Goal: Task Accomplishment & Management: Use online tool/utility

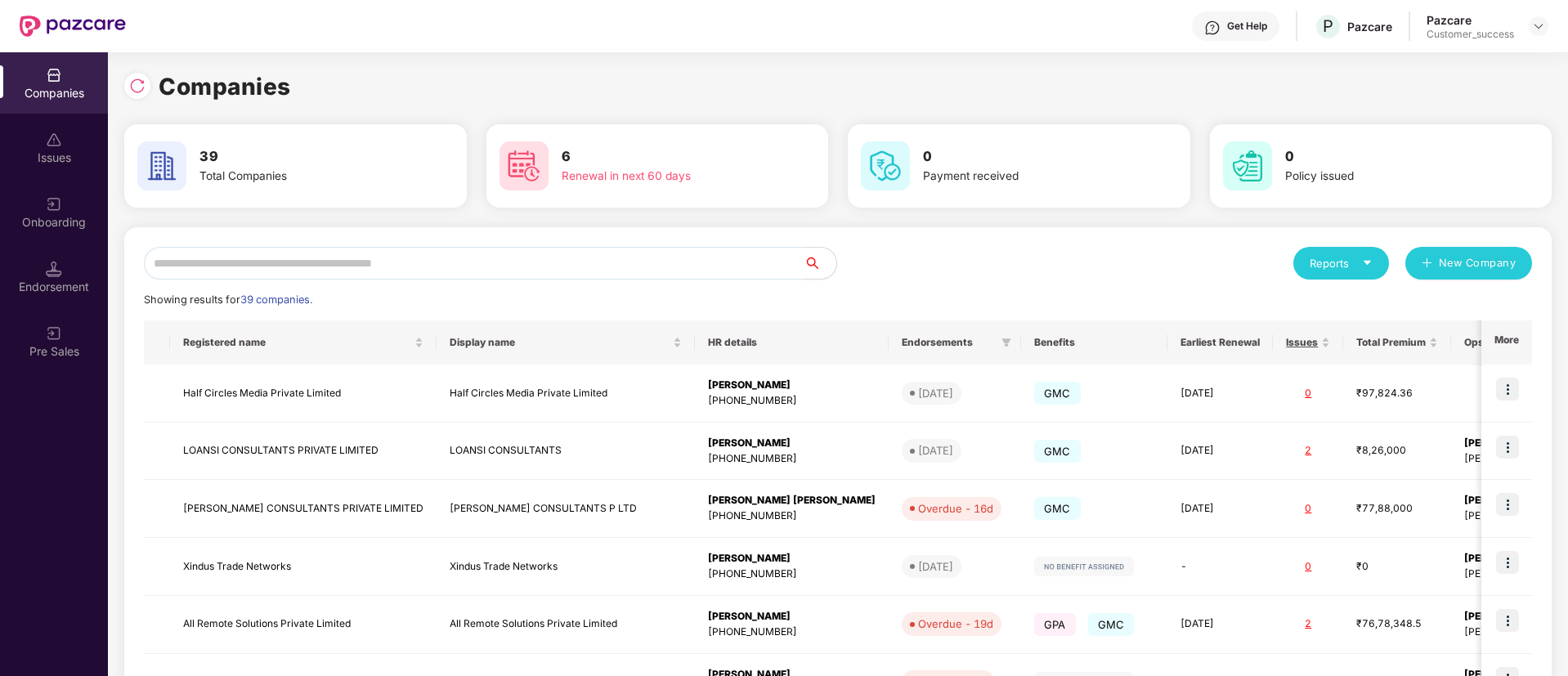
click at [451, 258] on input "text" at bounding box center [474, 263] width 659 height 33
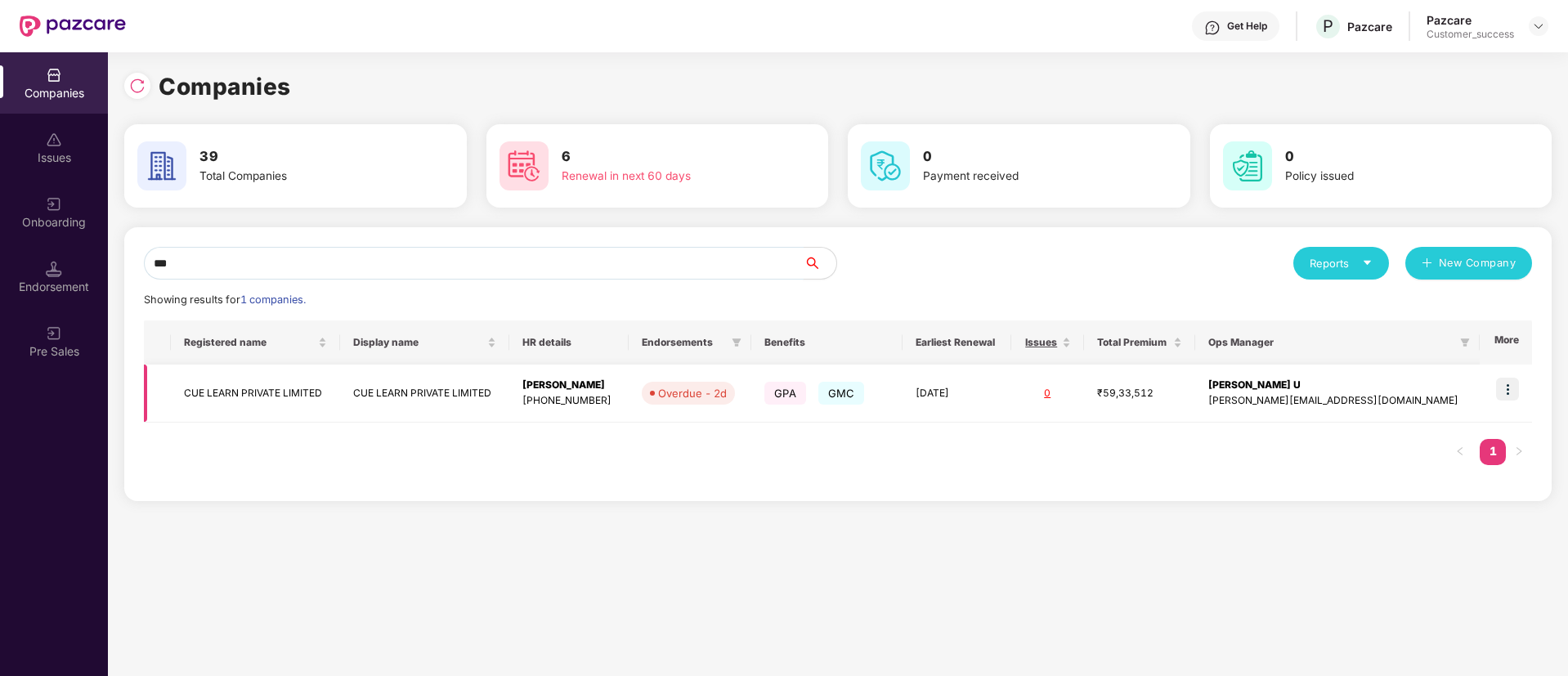
type input "***"
click at [1498, 391] on img at bounding box center [1508, 389] width 23 height 23
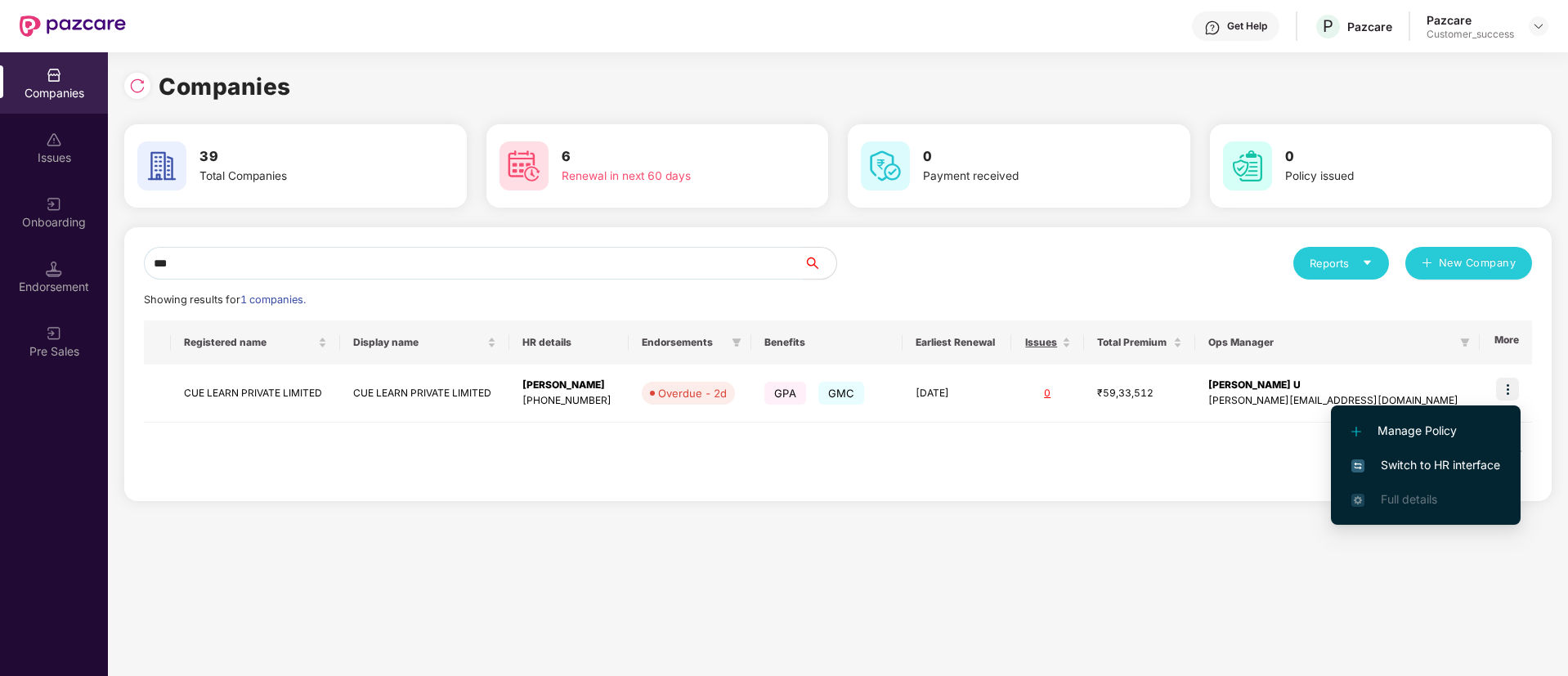
click at [1437, 472] on span "Switch to HR interface" at bounding box center [1425, 465] width 148 height 18
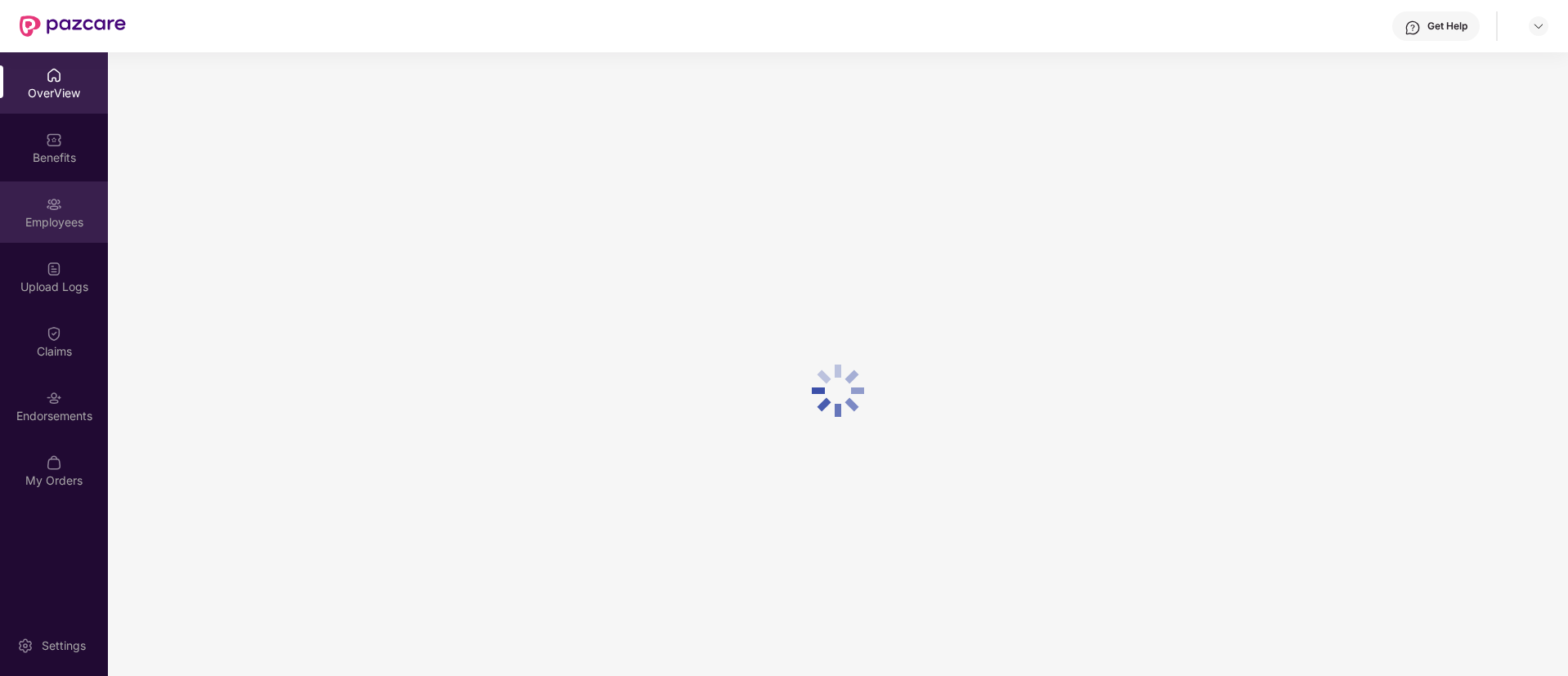
click at [50, 202] on img at bounding box center [54, 204] width 16 height 16
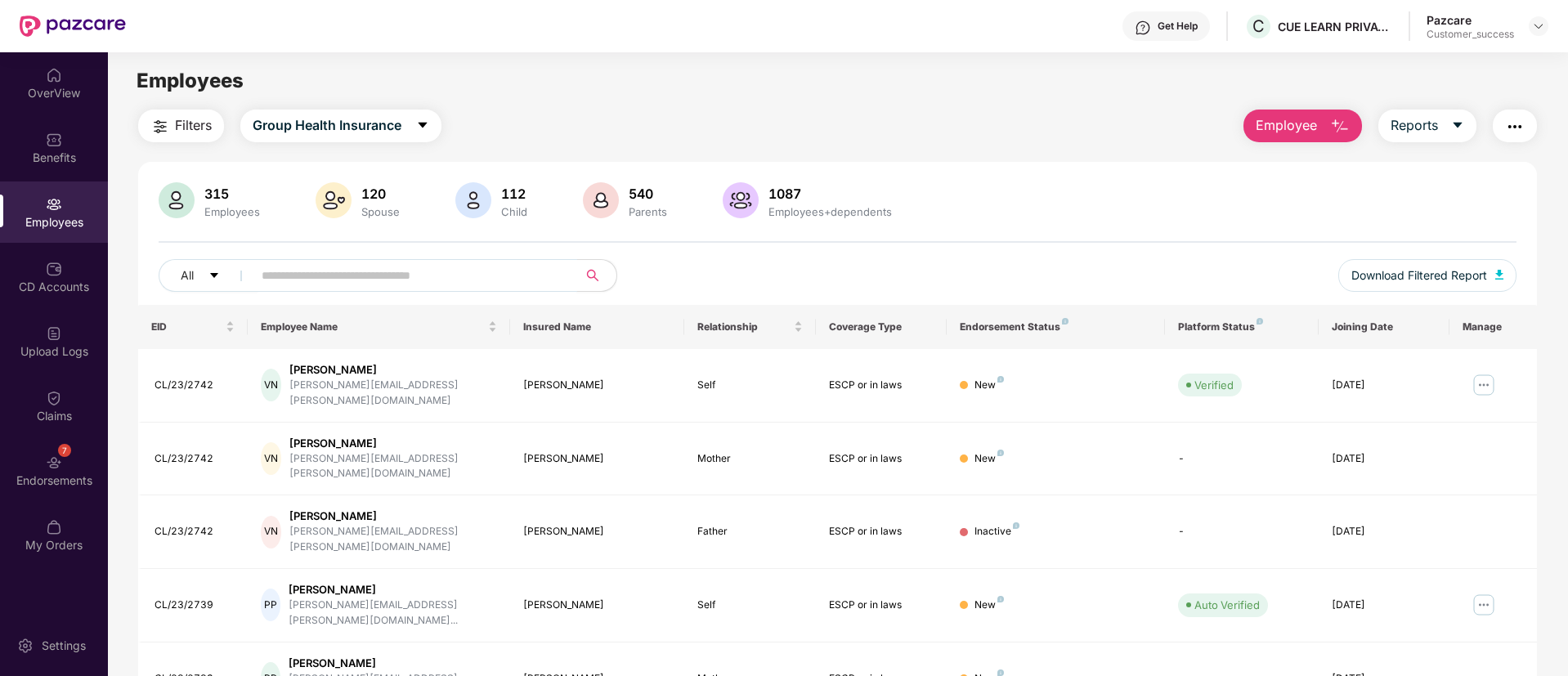
click at [544, 269] on input "text" at bounding box center [408, 275] width 293 height 25
click at [350, 130] on span "Group Health Insurance" at bounding box center [326, 125] width 148 height 20
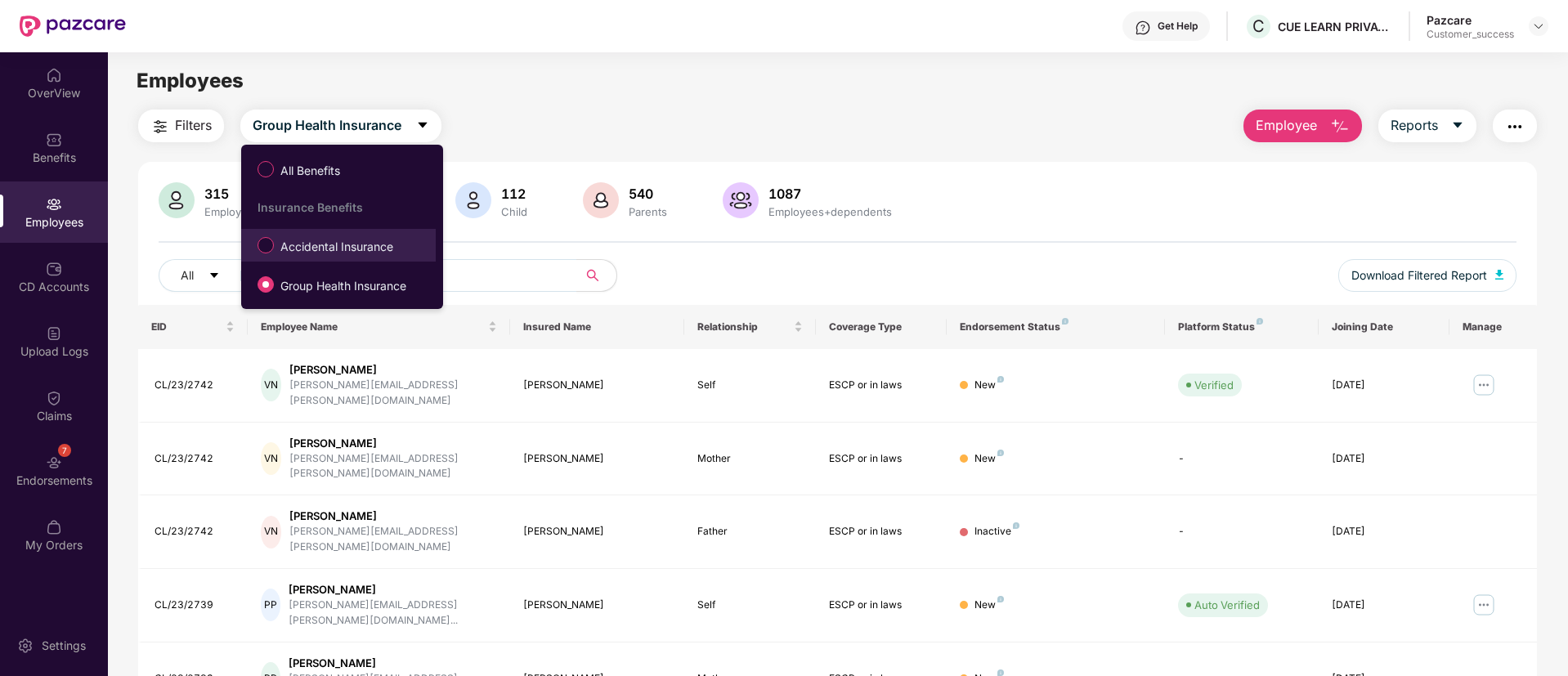
click at [346, 252] on span "Accidental Insurance" at bounding box center [337, 247] width 126 height 18
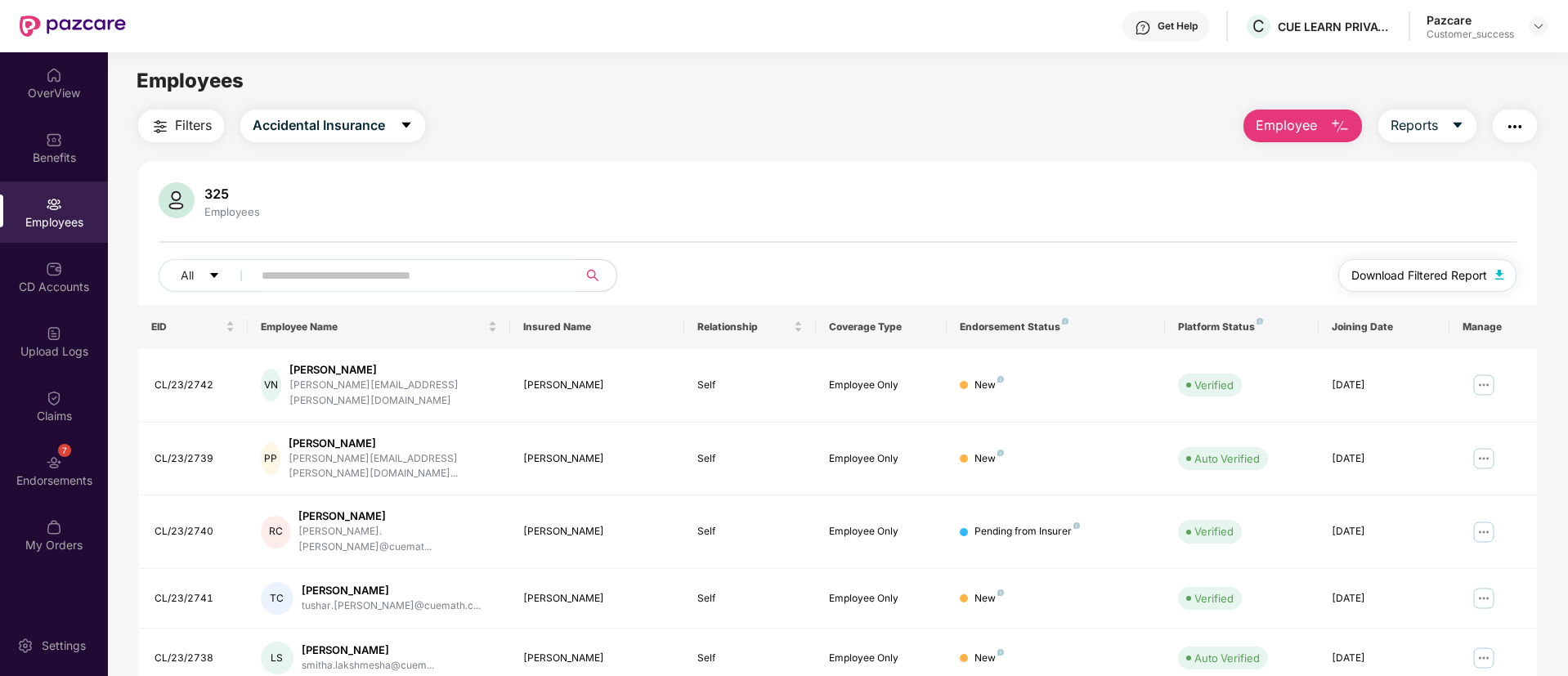
click at [1434, 283] on span "Download Filtered Report" at bounding box center [1419, 275] width 136 height 18
